Goal: Task Accomplishment & Management: Manage account settings

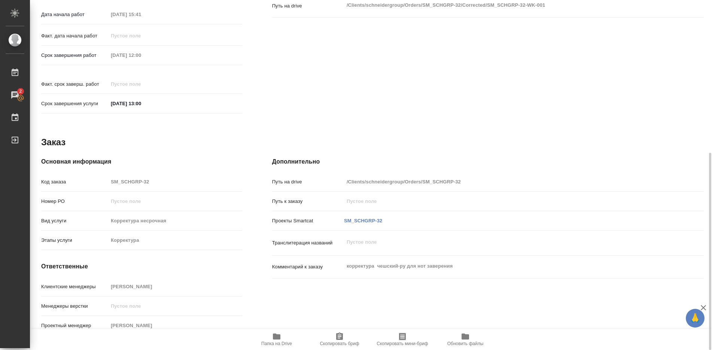
scroll to position [158, 0]
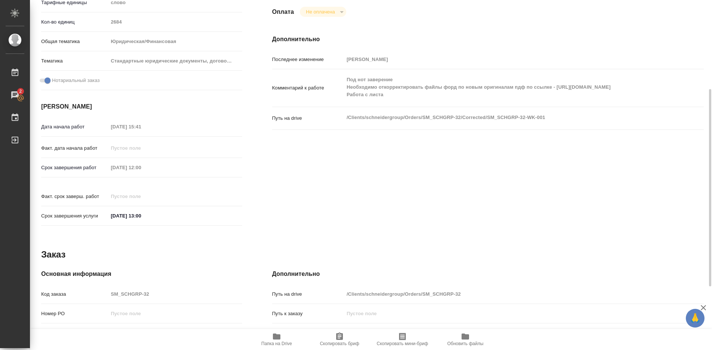
click at [276, 339] on icon "button" at bounding box center [276, 337] width 7 height 6
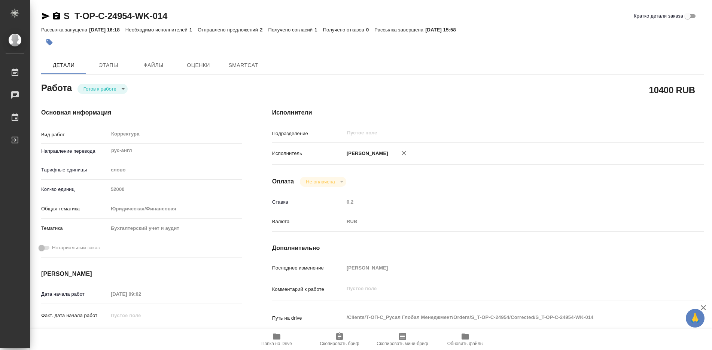
type textarea "x"
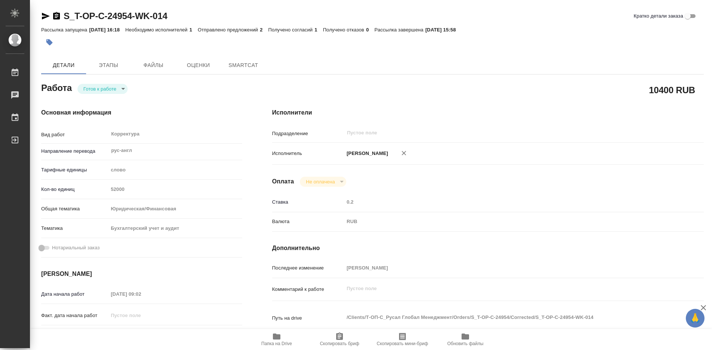
type textarea "x"
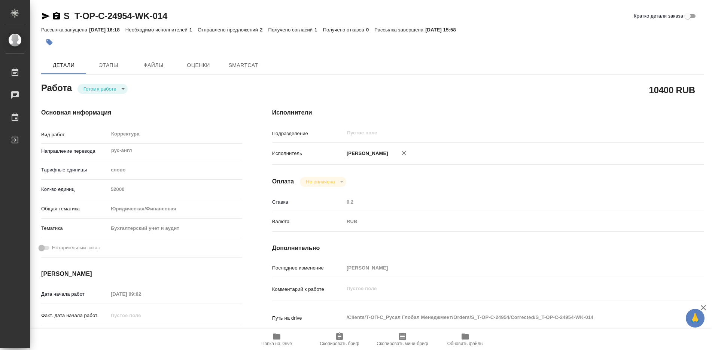
type textarea "x"
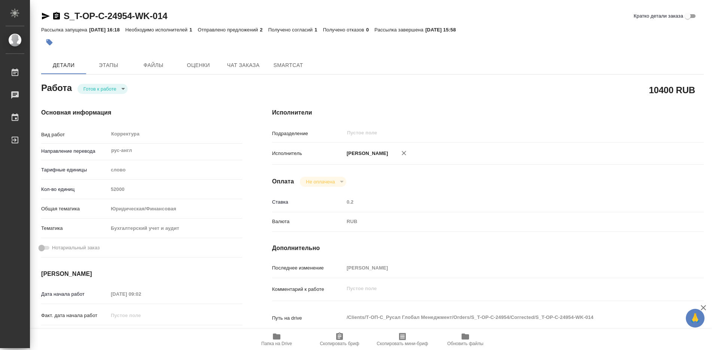
type textarea "x"
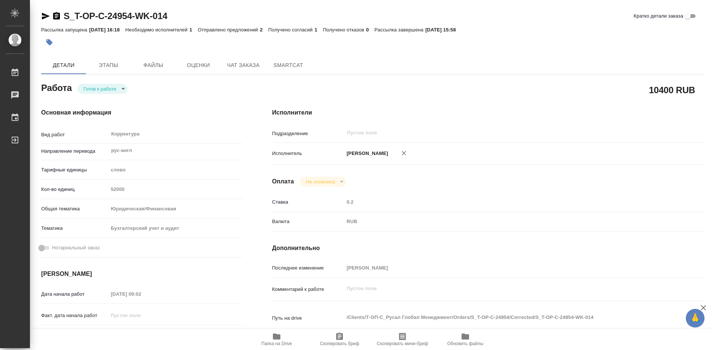
click at [124, 89] on body "🙏 .cls-1 fill:#fff; AWATERA [PERSON_NAME] Работы Чаты График Выйти S_T-OP-C-249…" at bounding box center [356, 175] width 712 height 350
type textarea "x"
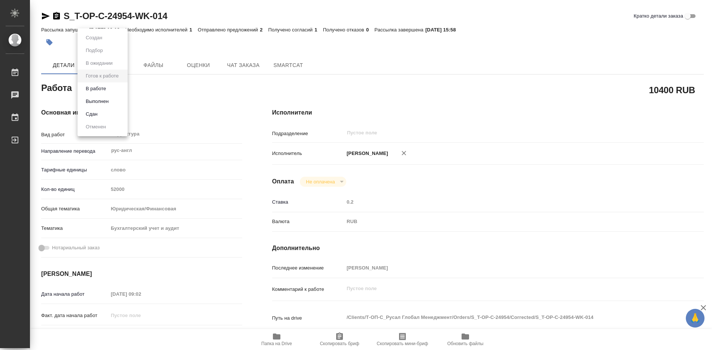
type textarea "x"
click at [95, 91] on button "В работе" at bounding box center [95, 89] width 25 height 8
type textarea "x"
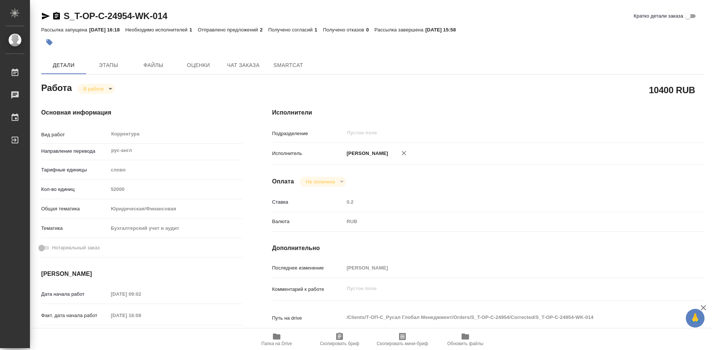
type textarea "x"
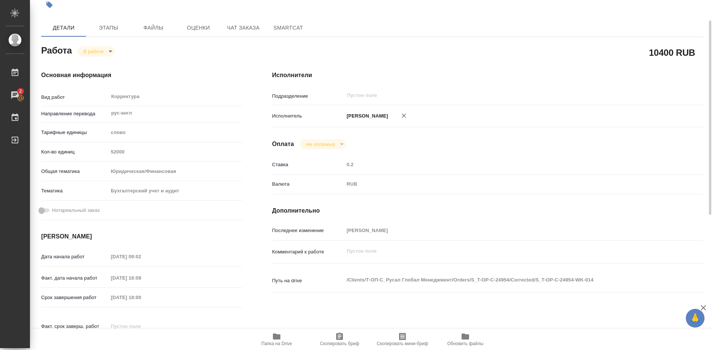
type textarea "x"
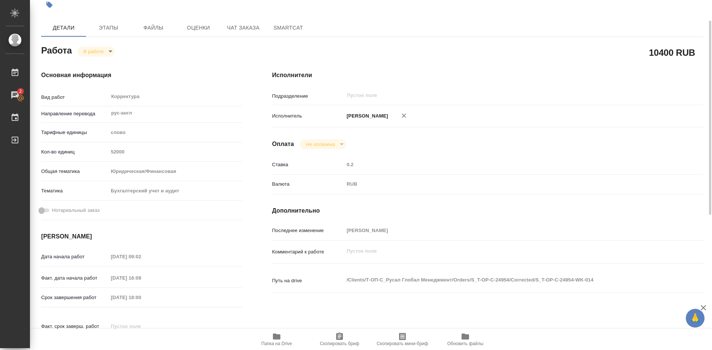
scroll to position [75, 0]
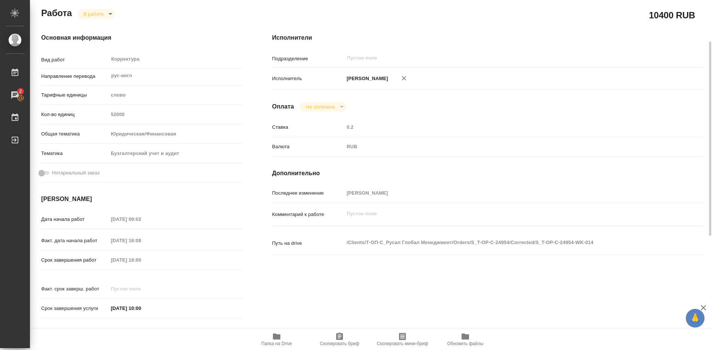
click at [340, 336] on icon "button" at bounding box center [339, 335] width 7 height 7
